Goal: Information Seeking & Learning: Learn about a topic

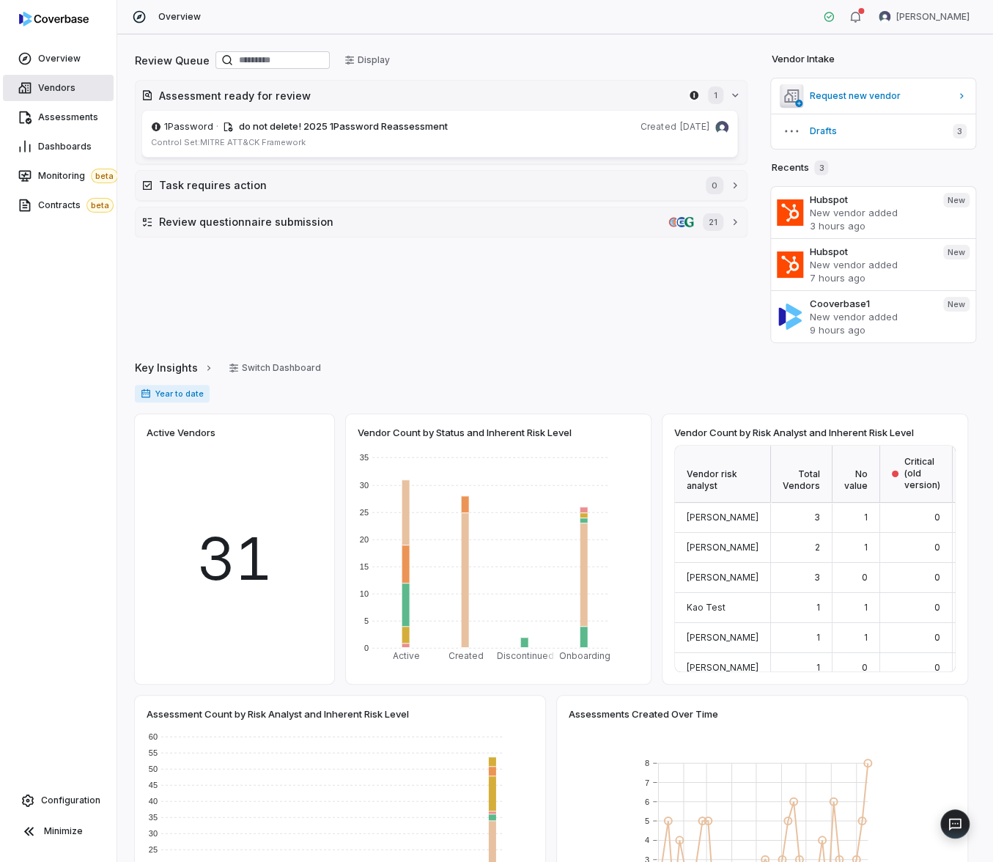
click at [66, 92] on span "Vendors" at bounding box center [56, 88] width 37 height 12
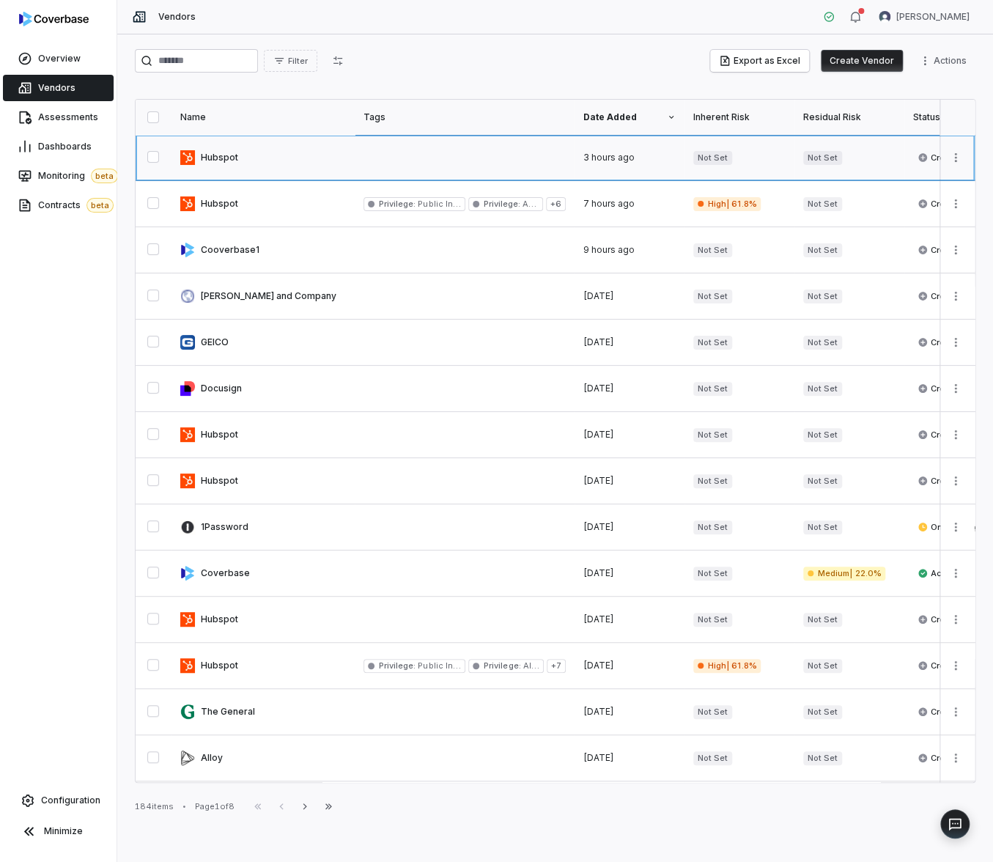
click at [272, 168] on link at bounding box center [262, 157] width 183 height 45
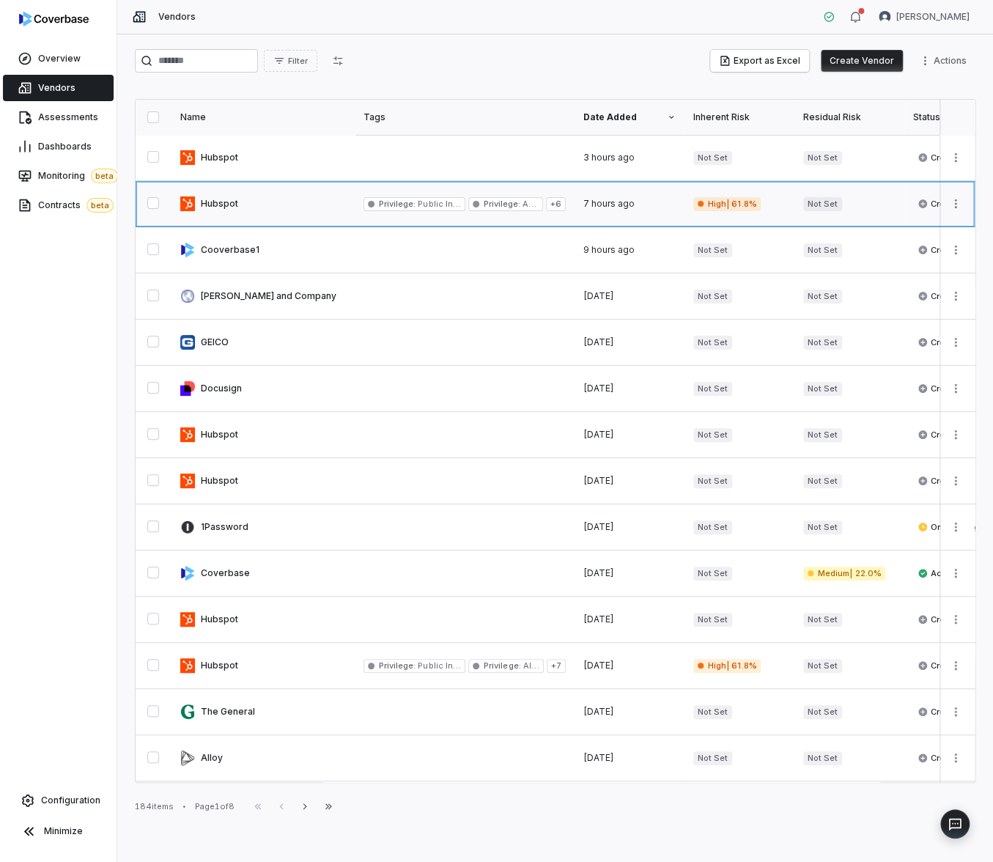
click at [228, 210] on link at bounding box center [262, 203] width 183 height 45
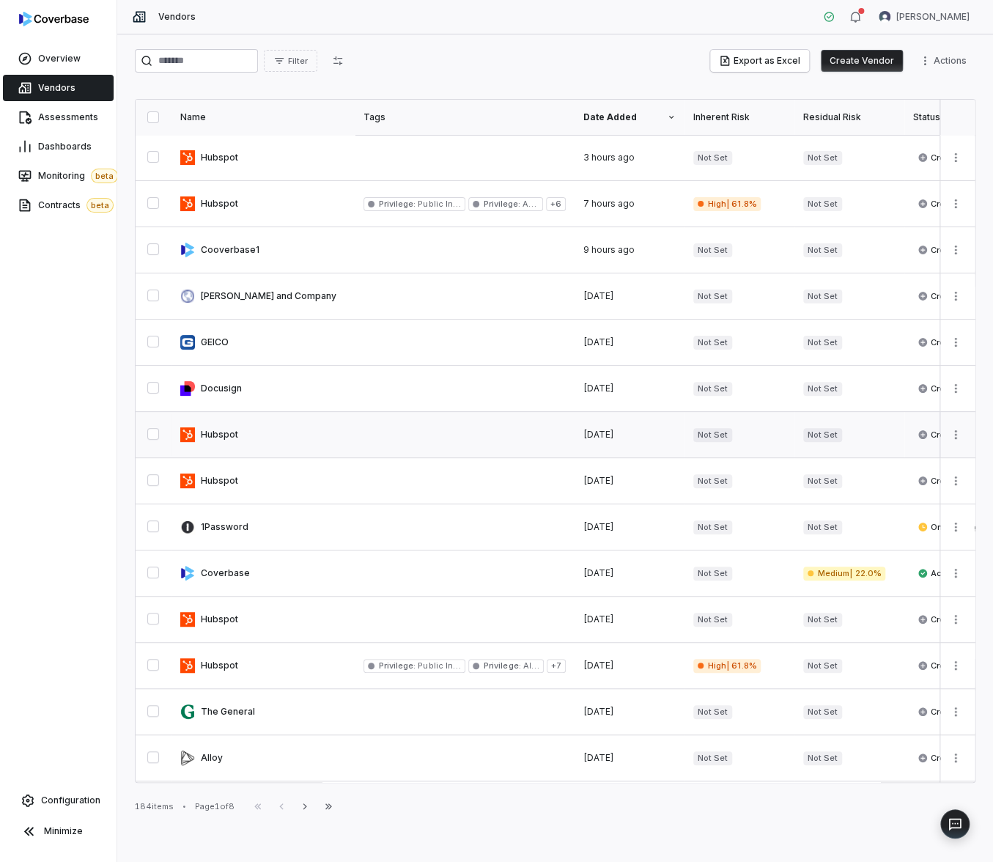
click at [233, 432] on link at bounding box center [262, 434] width 183 height 45
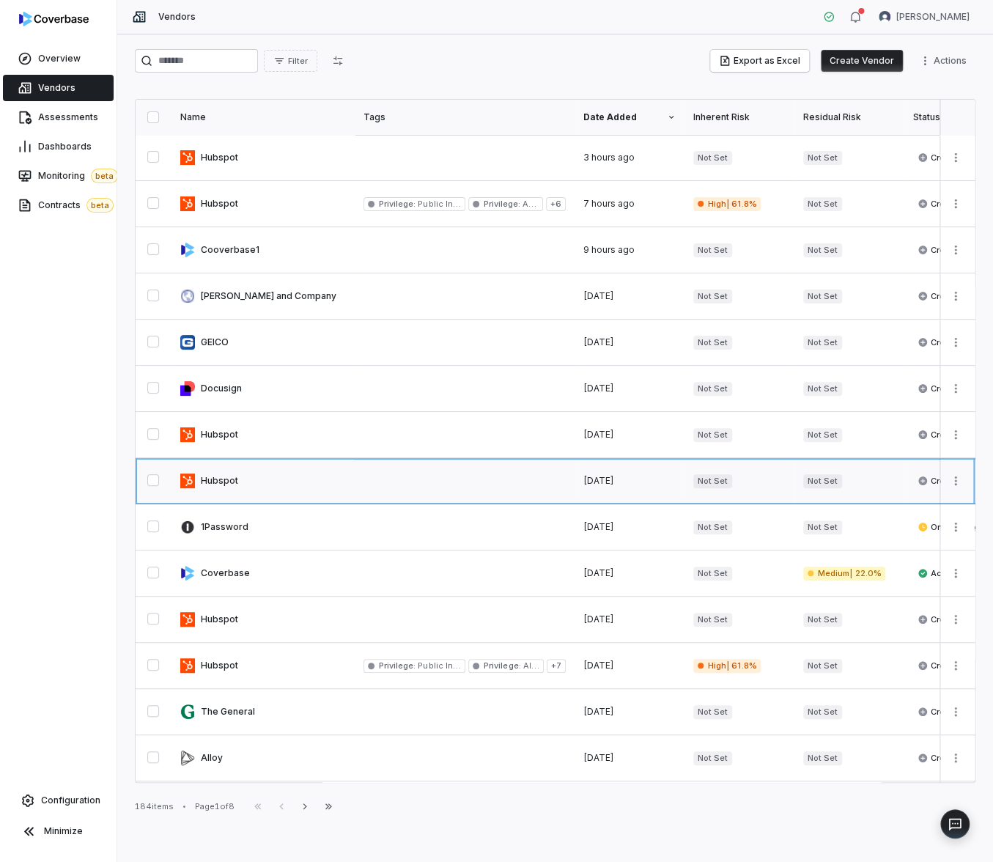
click at [226, 470] on link at bounding box center [262, 480] width 183 height 45
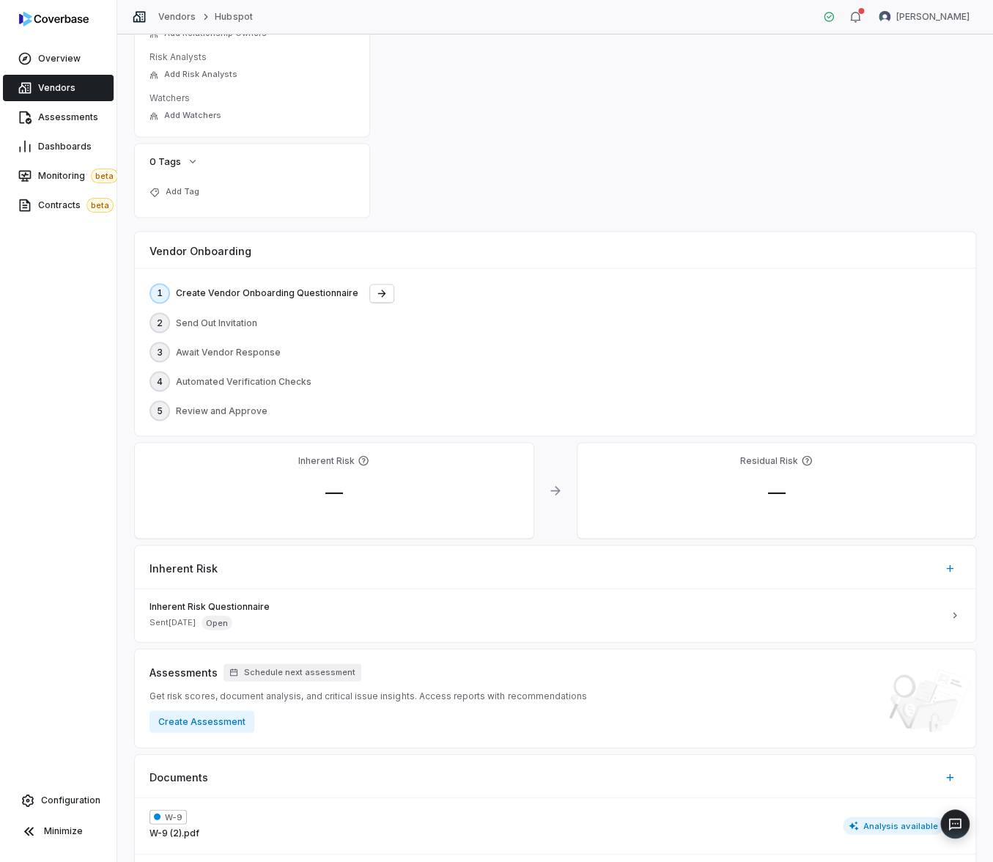
scroll to position [1156, 0]
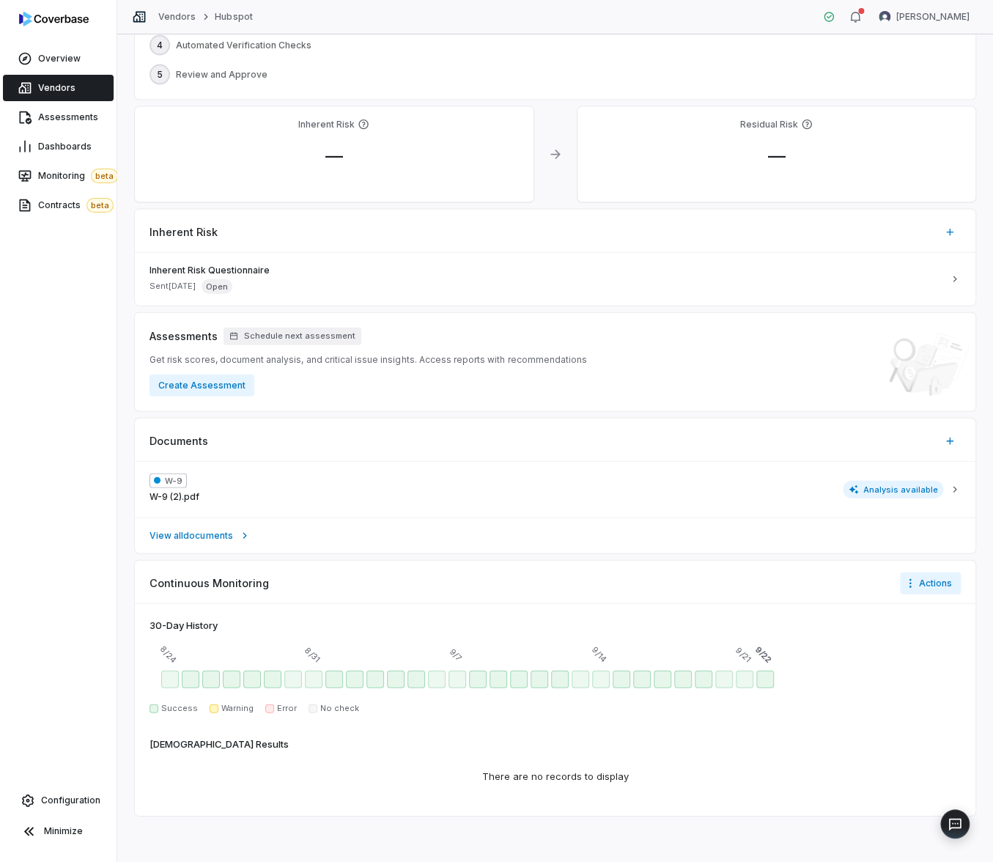
type textarea "*"
